Goal: Transaction & Acquisition: Download file/media

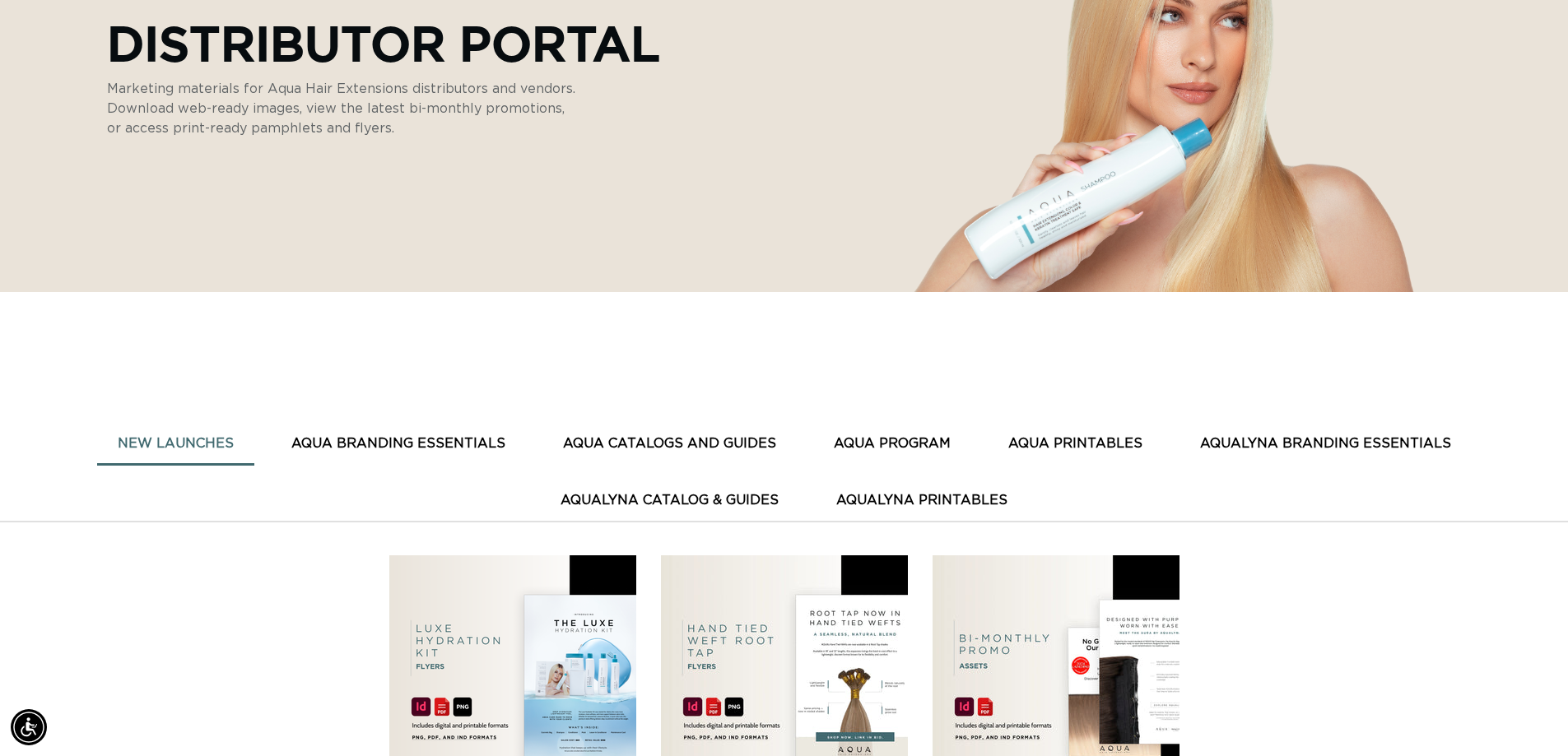
scroll to position [330, 0]
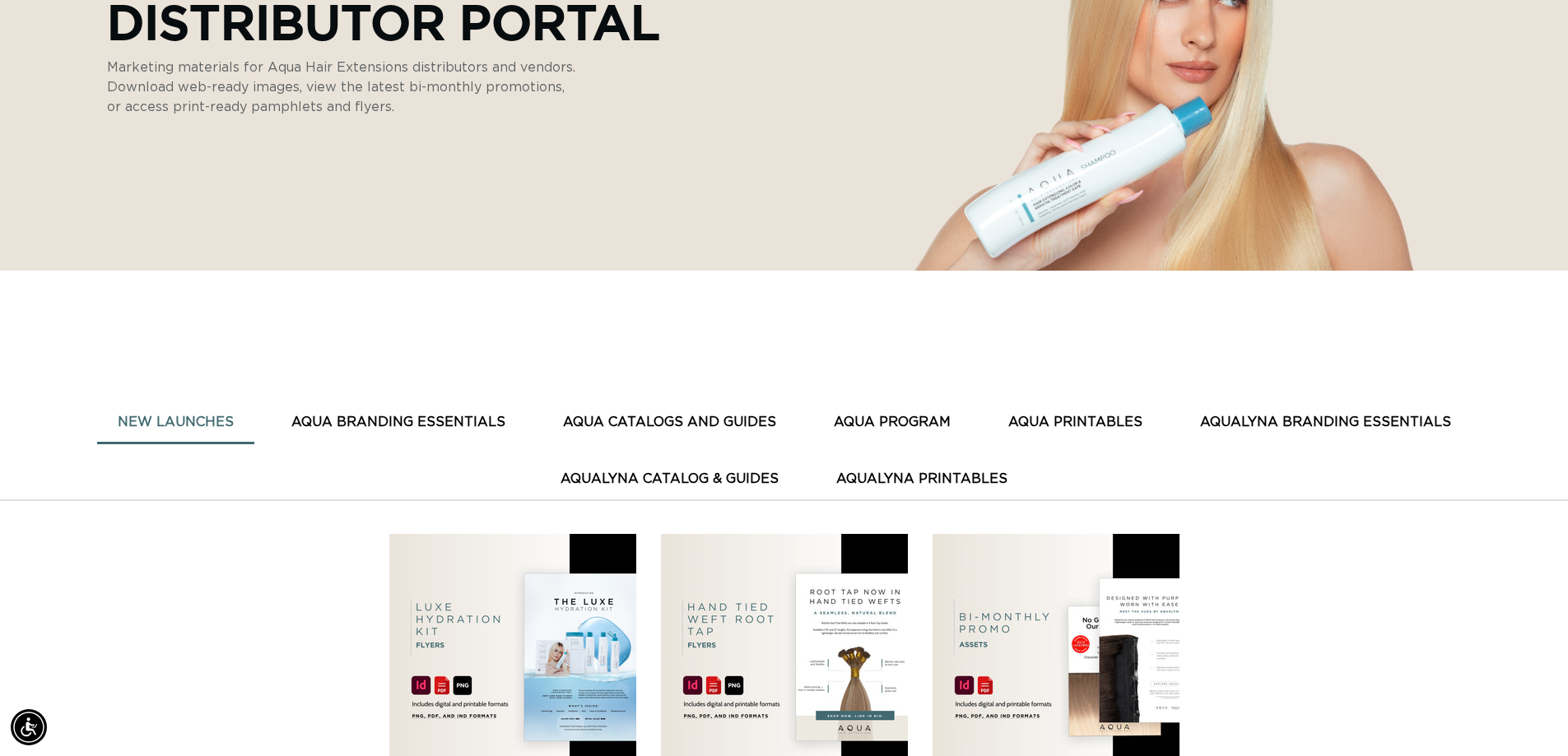
click at [718, 425] on button "AQUA CATALOGS AND GUIDES" at bounding box center [669, 422] width 255 height 40
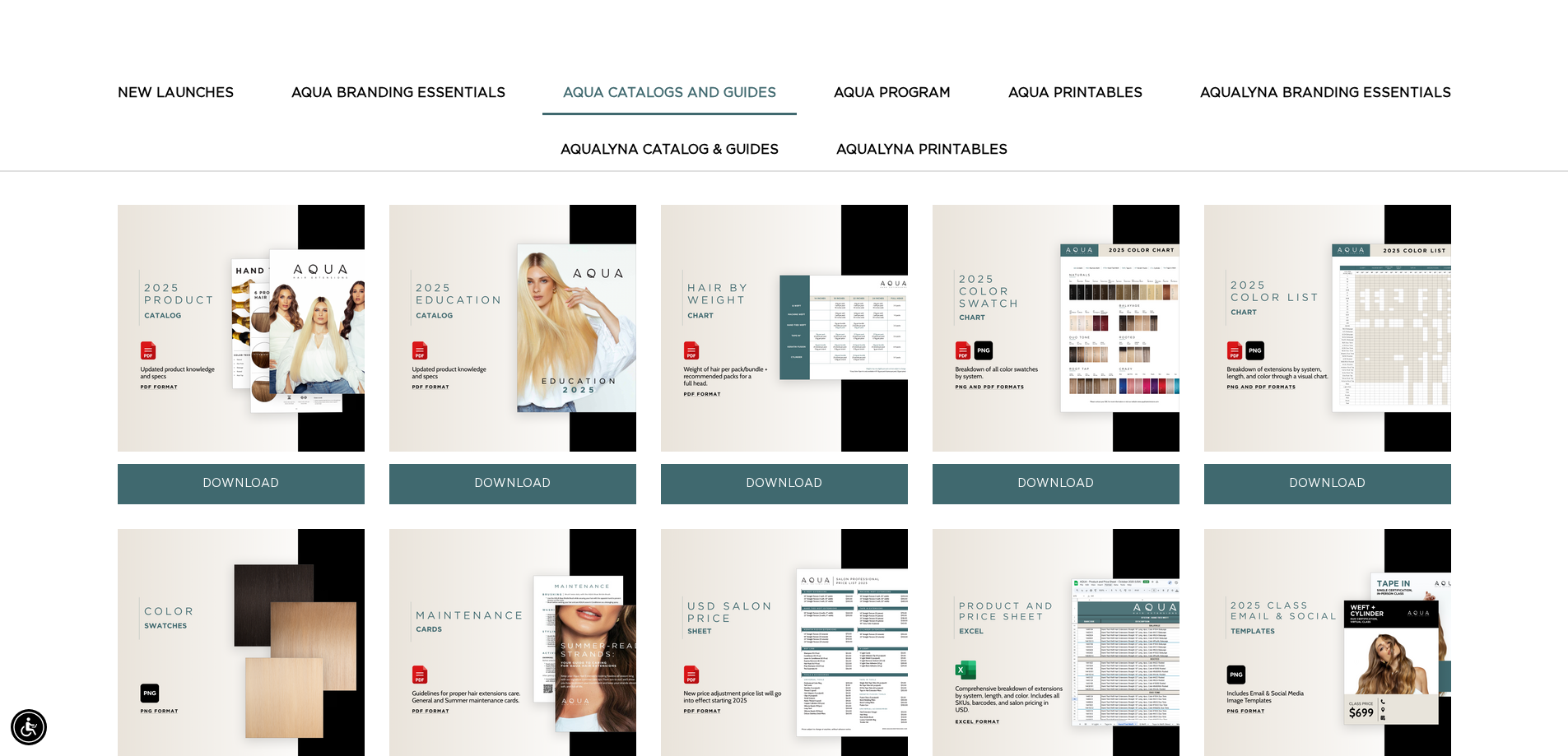
scroll to position [0, 2902]
click at [1307, 484] on link "DOWNLOAD" at bounding box center [1327, 485] width 247 height 40
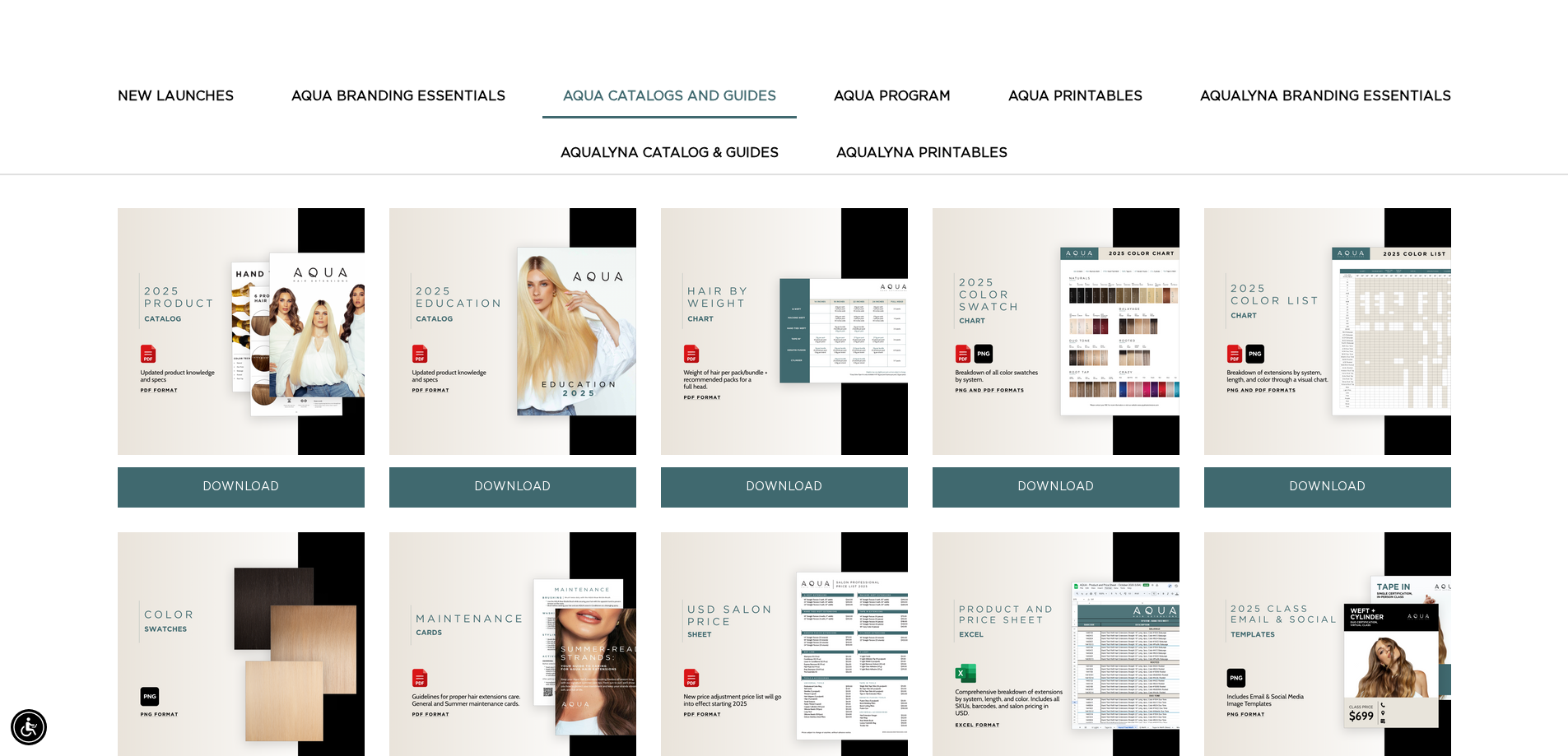
scroll to position [0, 0]
click at [781, 478] on link "DOWNLOAD" at bounding box center [784, 488] width 247 height 40
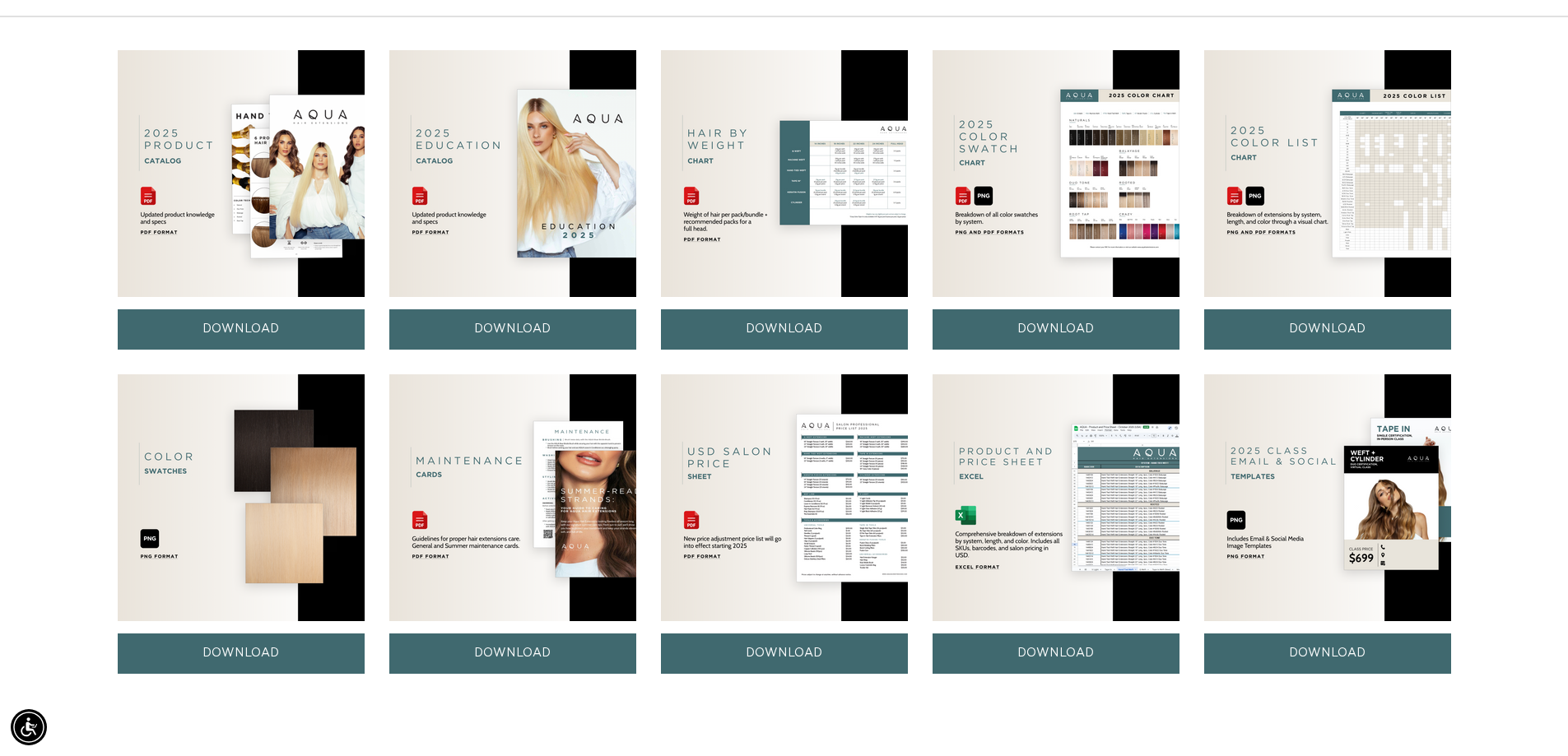
scroll to position [817, 0]
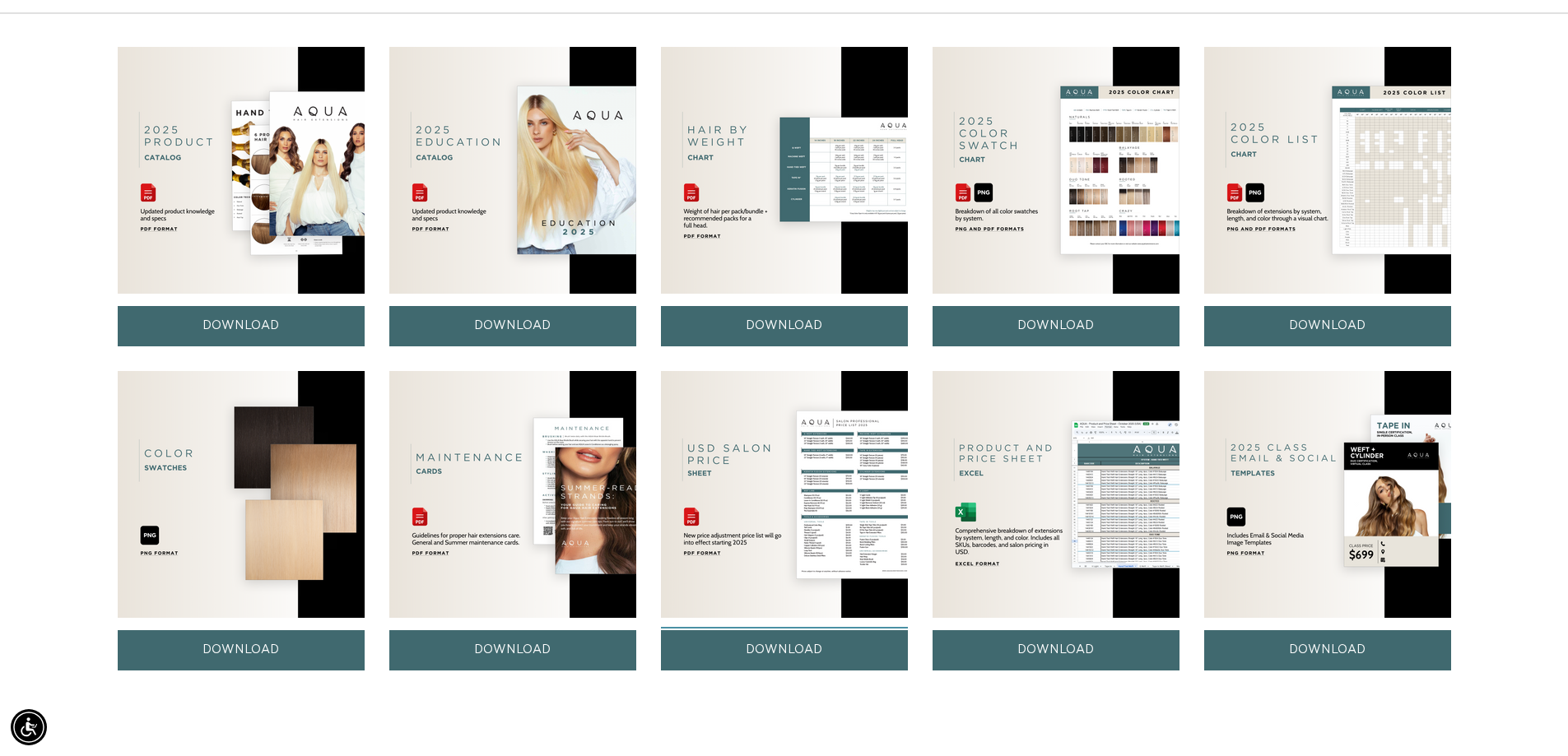
click at [807, 645] on link "DOWNLOAD" at bounding box center [784, 651] width 247 height 40
click at [809, 645] on link "DOWNLOAD" at bounding box center [784, 651] width 247 height 40
click at [809, 643] on link "DOWNLOAD" at bounding box center [784, 651] width 247 height 40
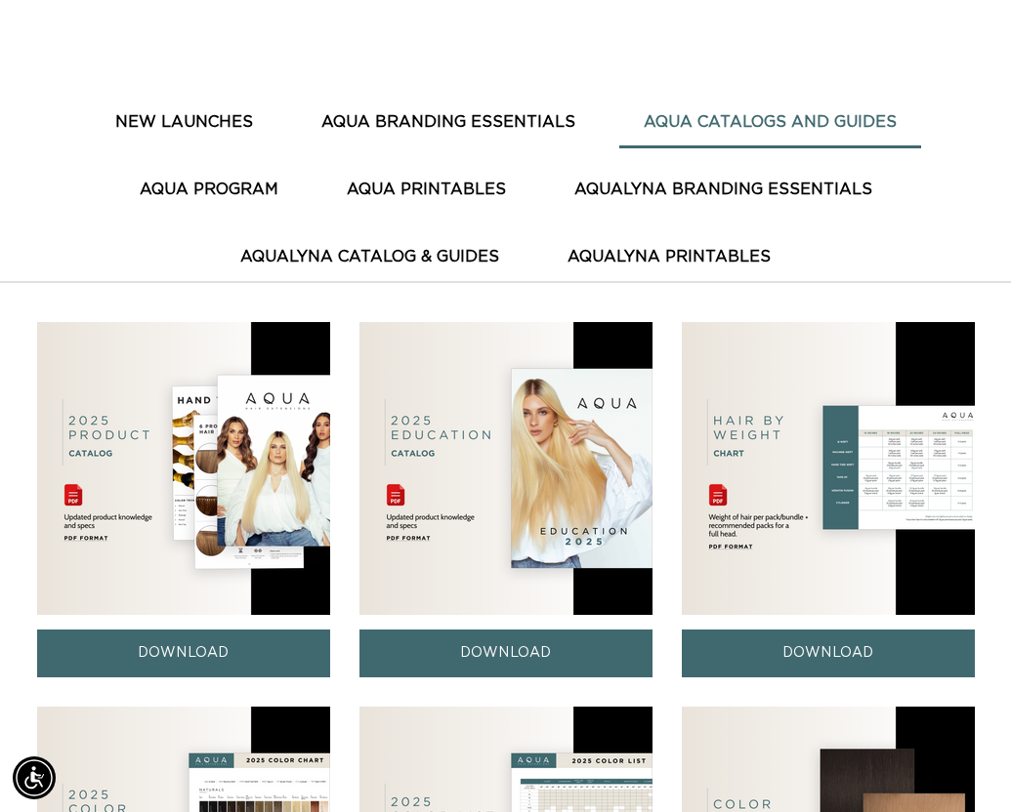
scroll to position [0, 1744]
